Goal: Task Accomplishment & Management: Manage account settings

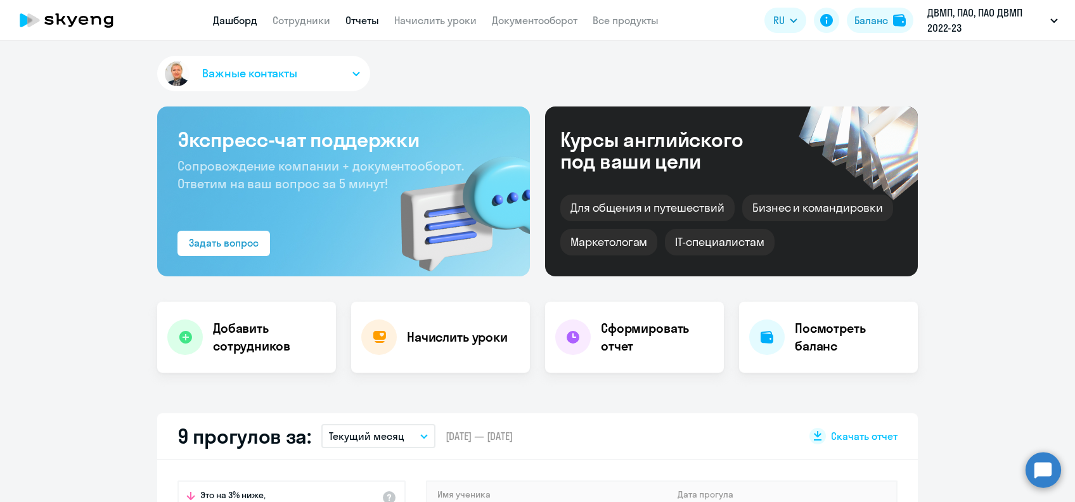
select select "30"
click at [360, 15] on link "Отчеты" at bounding box center [362, 20] width 34 height 13
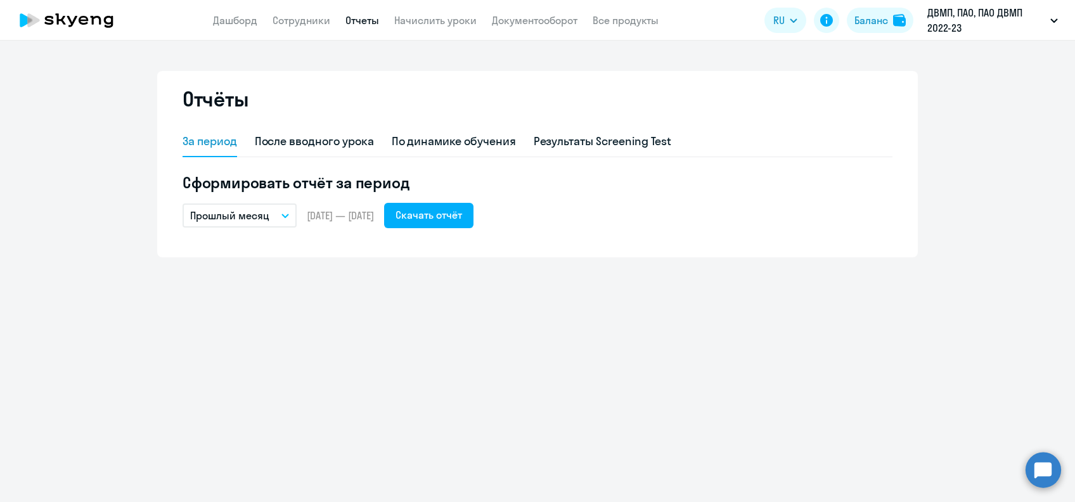
click at [287, 219] on button "Прошлый месяц" at bounding box center [240, 215] width 114 height 24
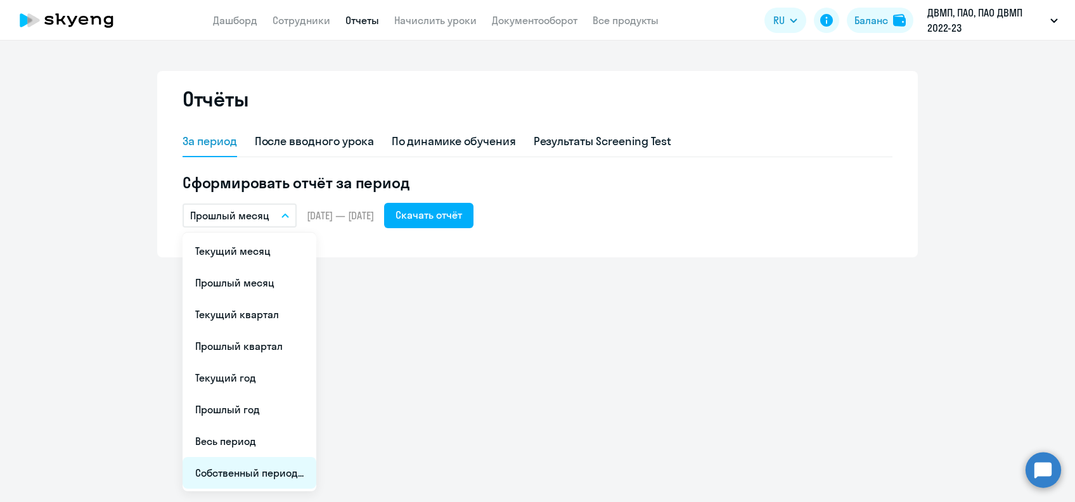
click at [241, 473] on li "Собственный период..." at bounding box center [250, 473] width 134 height 32
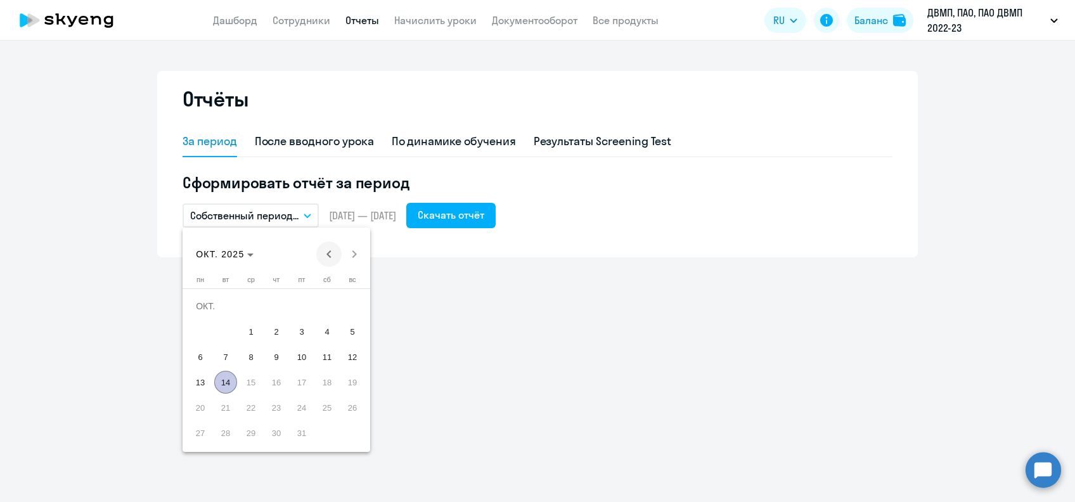
click at [324, 249] on span "Previous month" at bounding box center [328, 253] width 25 height 25
click at [326, 253] on span "Previous month" at bounding box center [328, 253] width 25 height 25
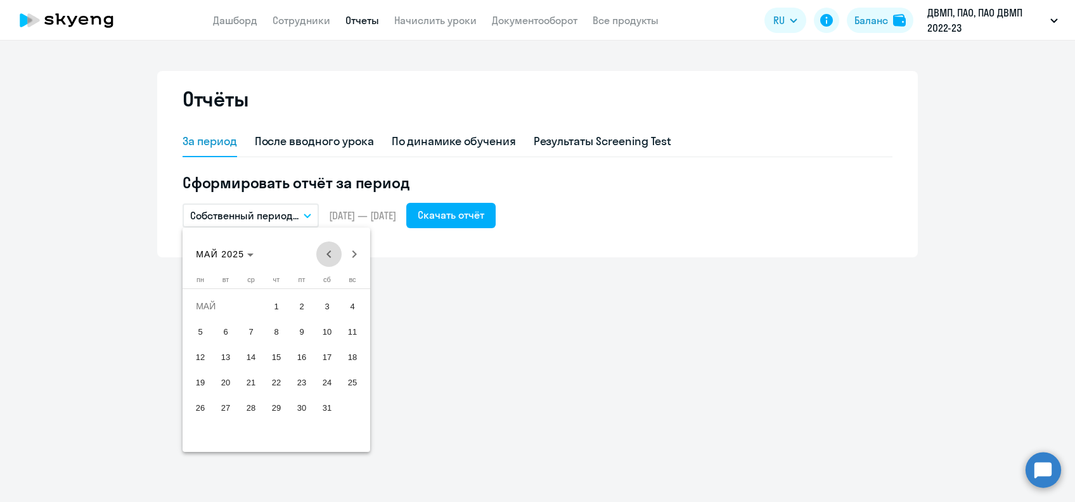
click at [326, 253] on span "Previous month" at bounding box center [328, 253] width 25 height 25
click at [255, 337] on span "1" at bounding box center [251, 331] width 23 height 23
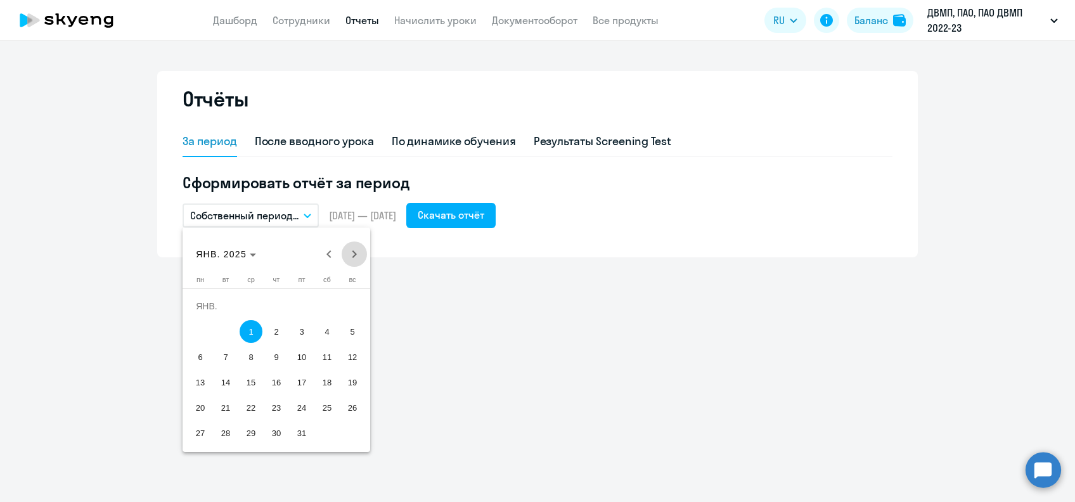
click at [361, 256] on span "Next month" at bounding box center [354, 253] width 25 height 25
click at [361, 255] on span "Next month" at bounding box center [354, 253] width 25 height 25
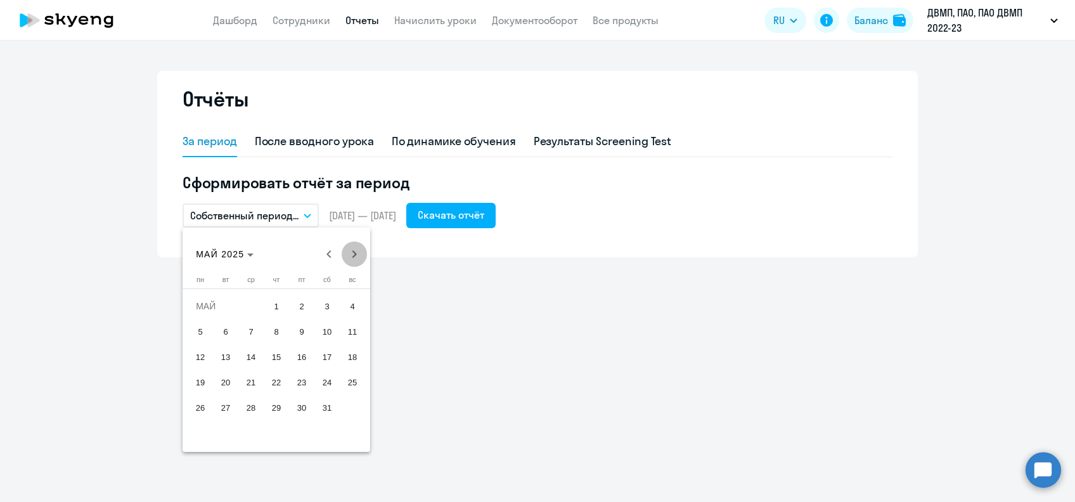
click at [361, 255] on span "Next month" at bounding box center [354, 253] width 25 height 25
click at [364, 258] on span "Next month" at bounding box center [354, 253] width 25 height 25
click at [202, 382] on span "13" at bounding box center [200, 382] width 23 height 23
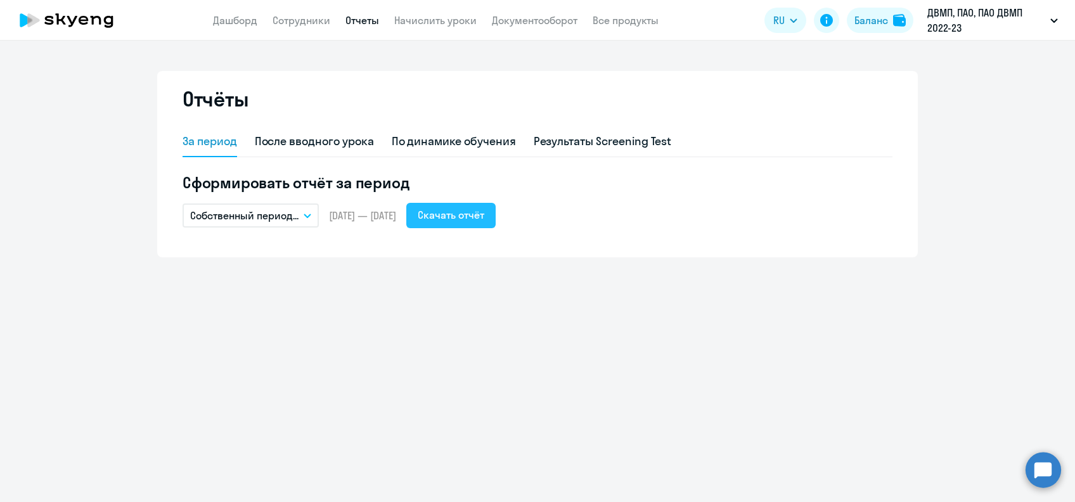
click at [460, 224] on button "Скачать отчёт" at bounding box center [450, 215] width 89 height 25
